Goal: Task Accomplishment & Management: Complete application form

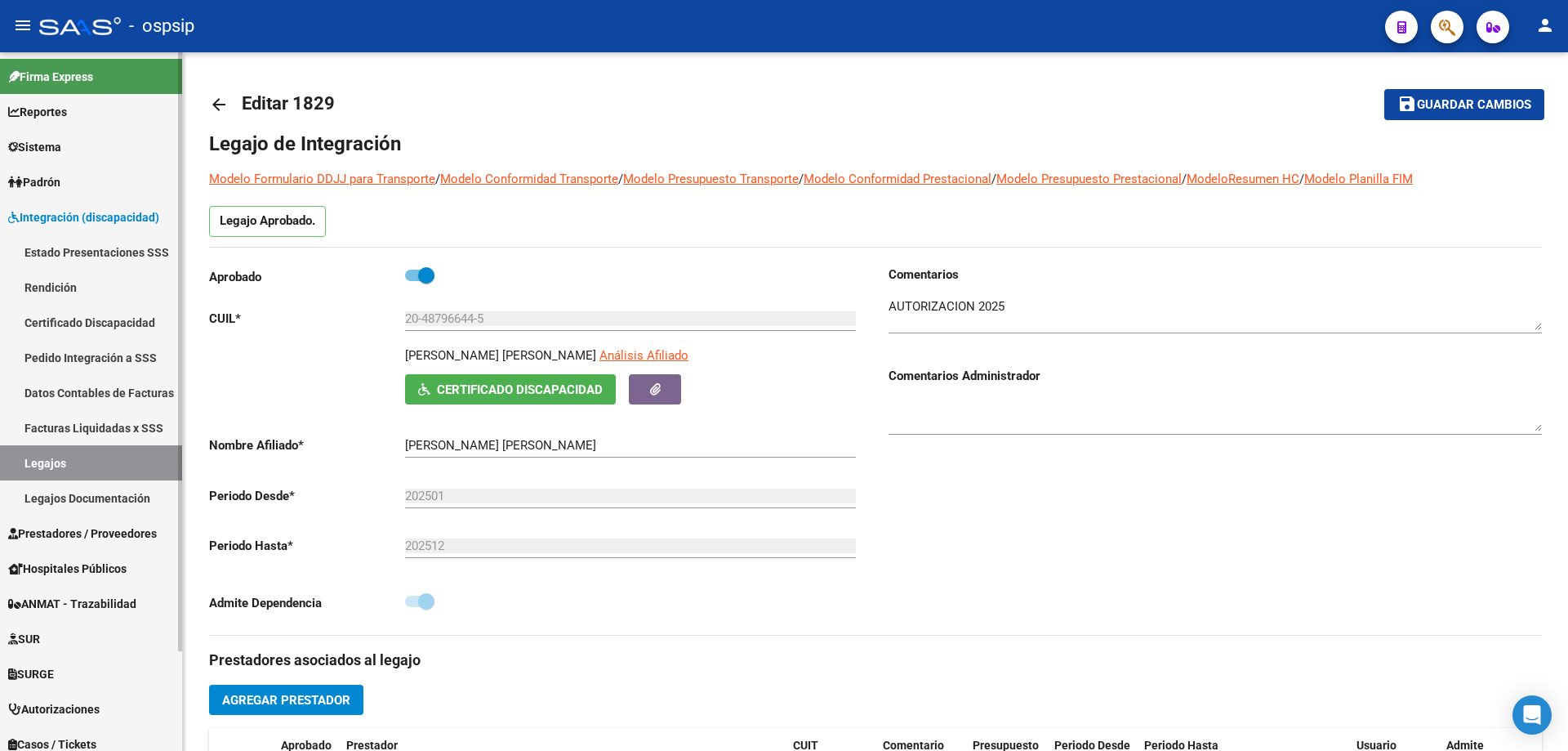
scroll to position [408, 0]
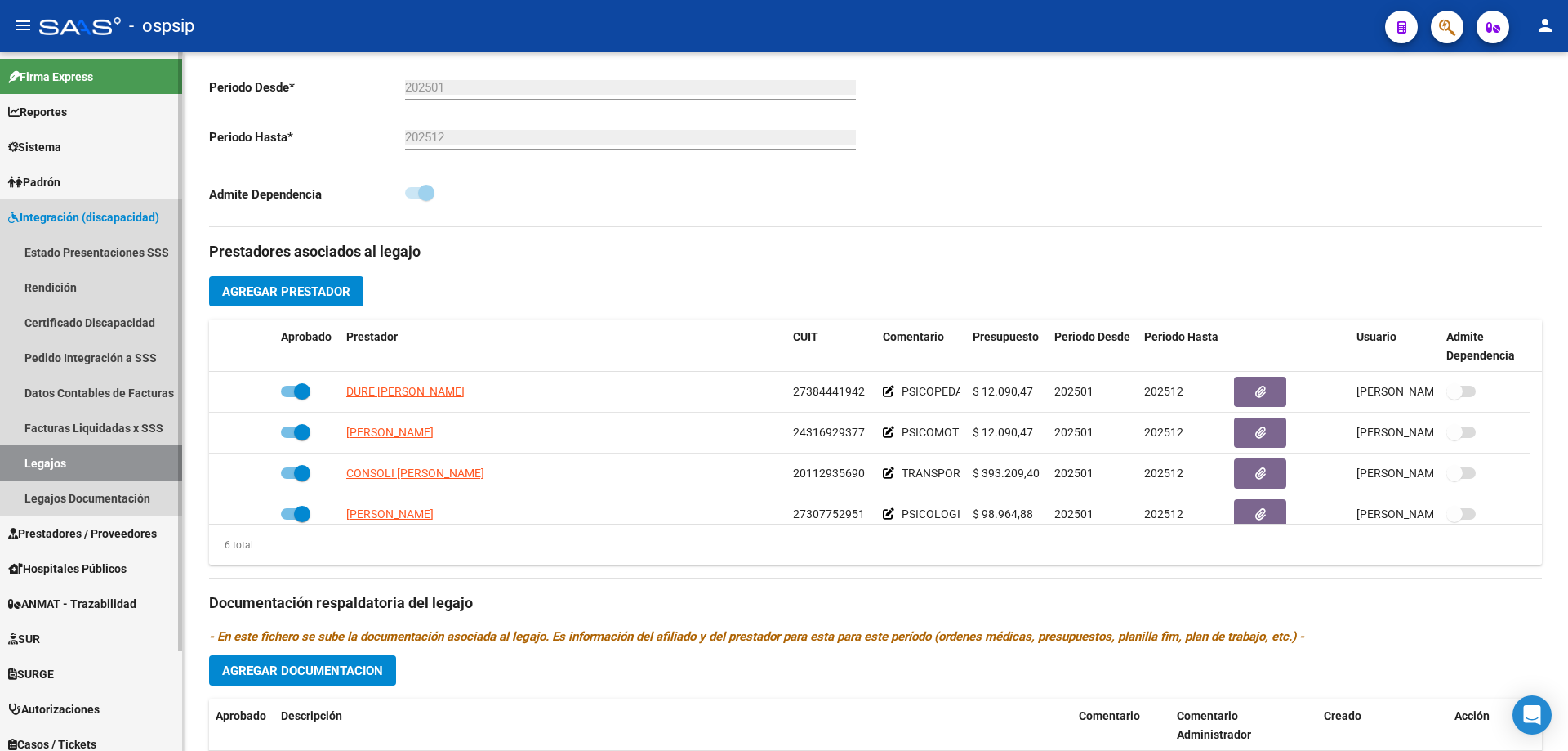
click at [55, 212] on span "Integración (discapacidad)" at bounding box center [84, 217] width 151 height 18
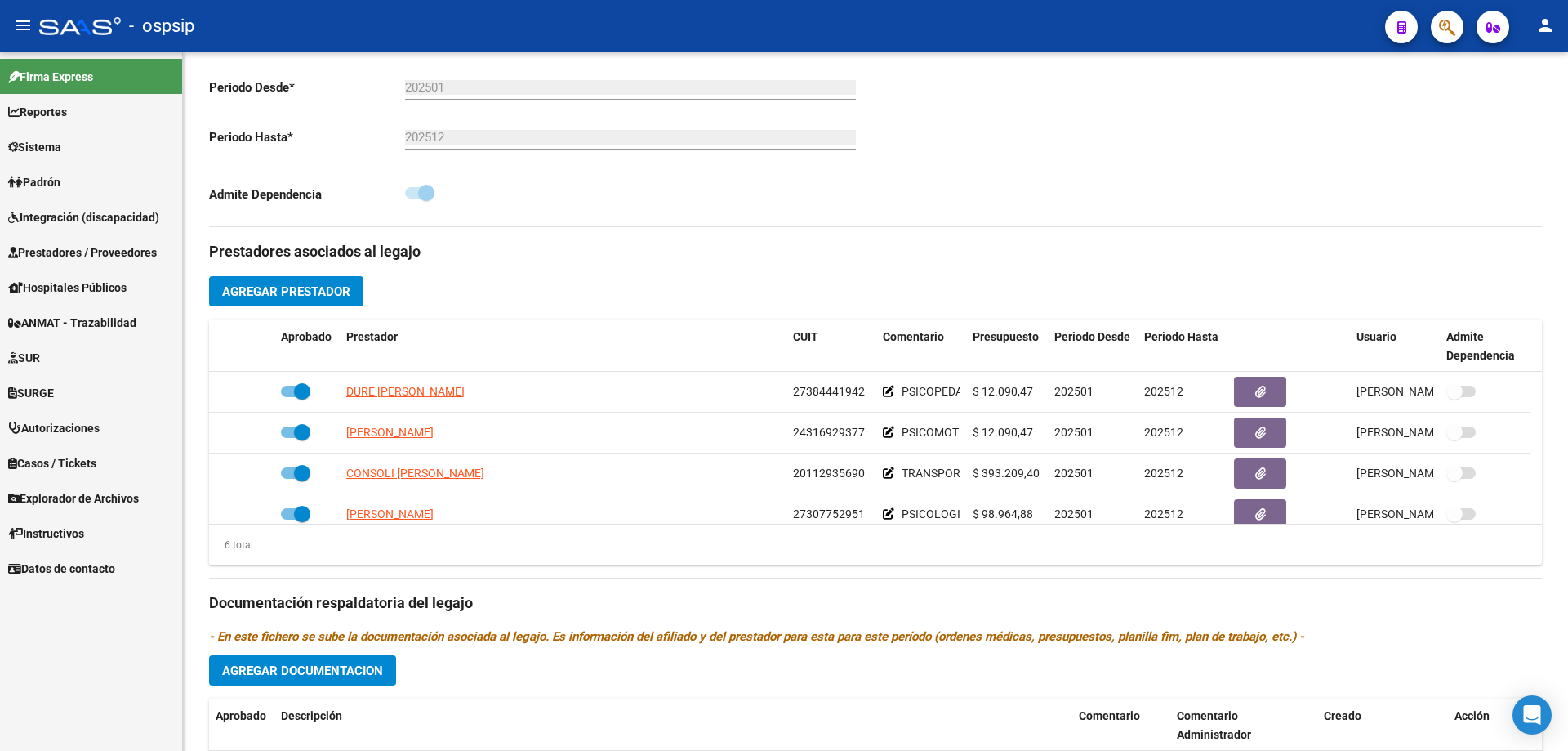
click at [68, 252] on span "Prestadores / Proveedores" at bounding box center [82, 252] width 148 height 18
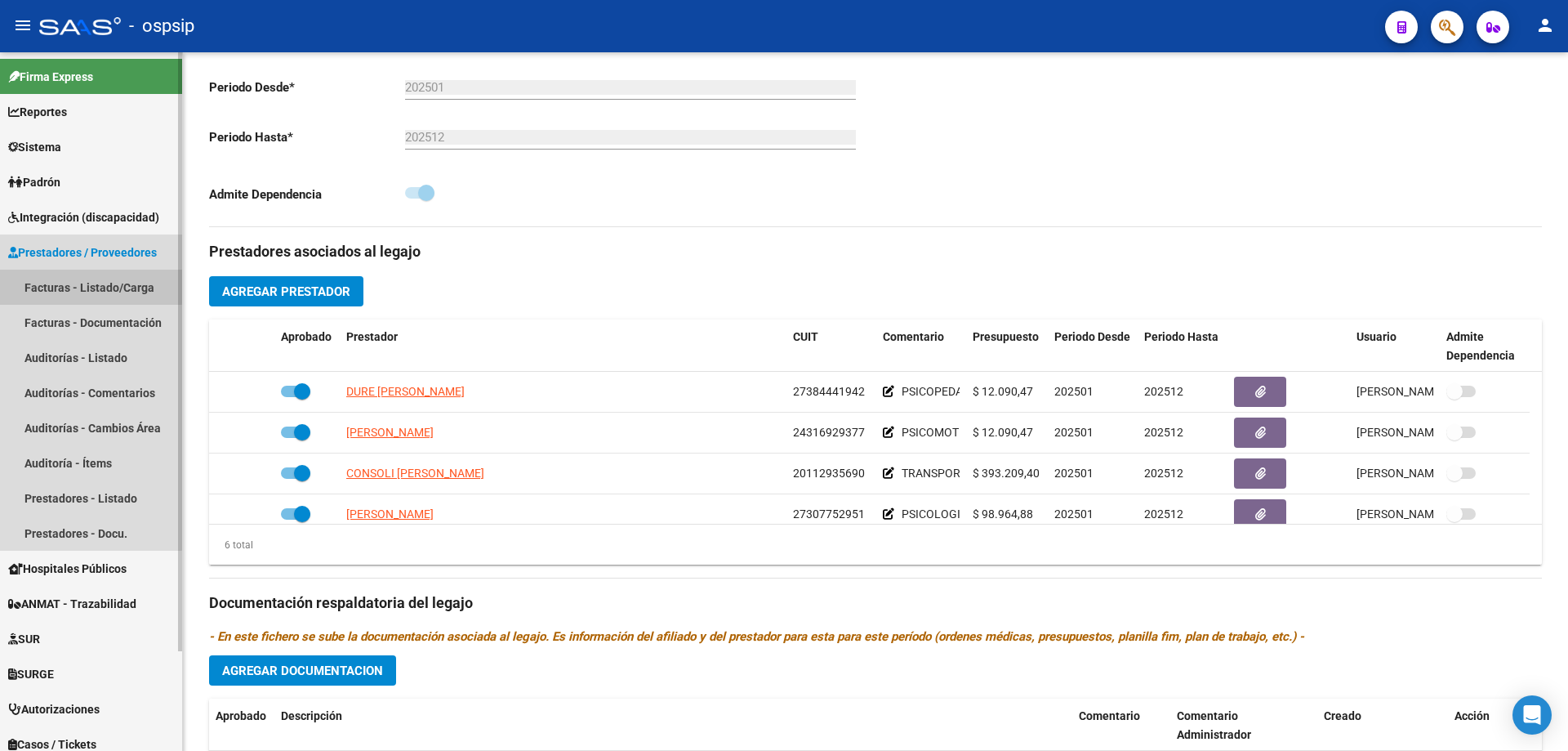
click at [63, 276] on link "Facturas - Listado/Carga" at bounding box center [91, 287] width 182 height 35
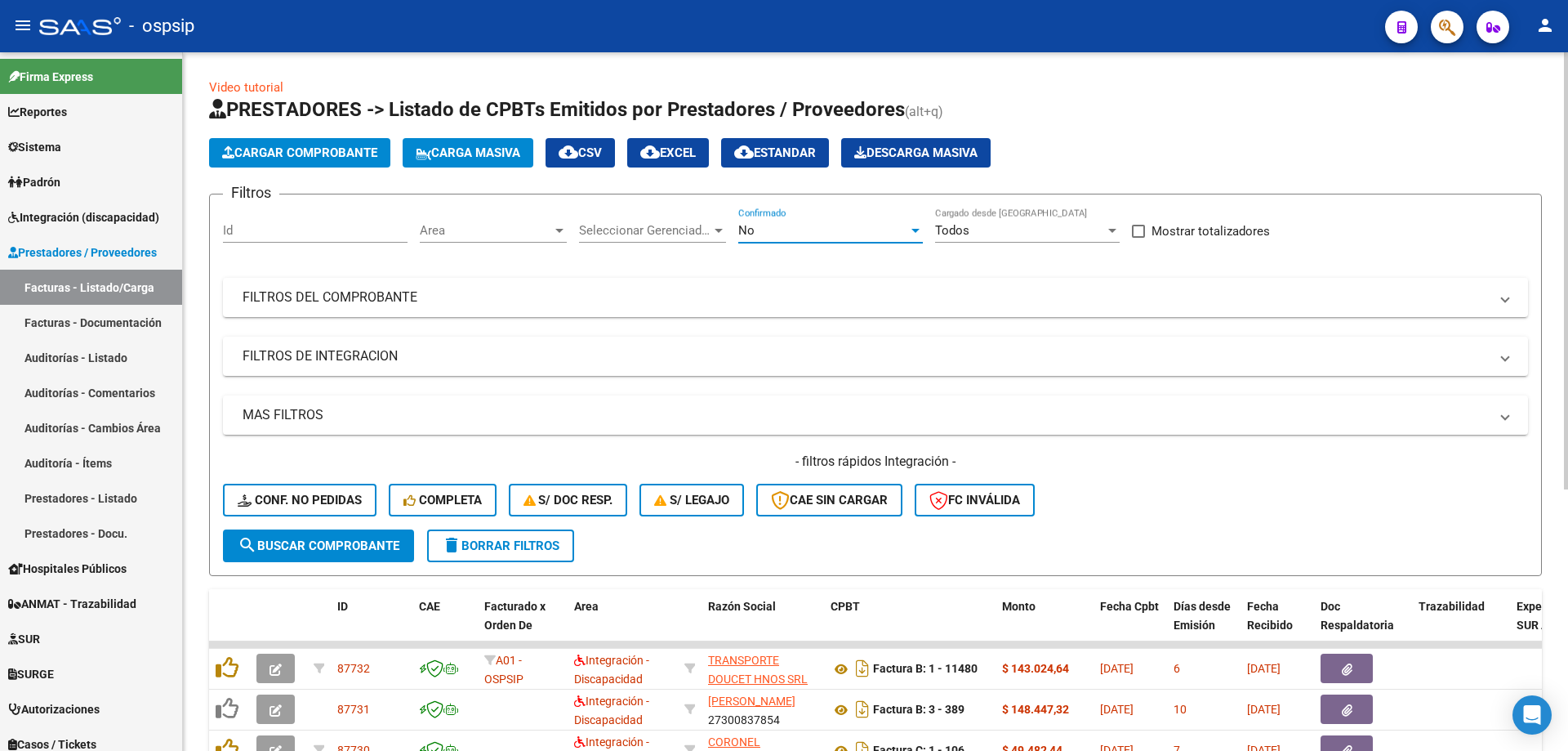
click at [745, 226] on span "No" at bounding box center [746, 230] width 17 height 15
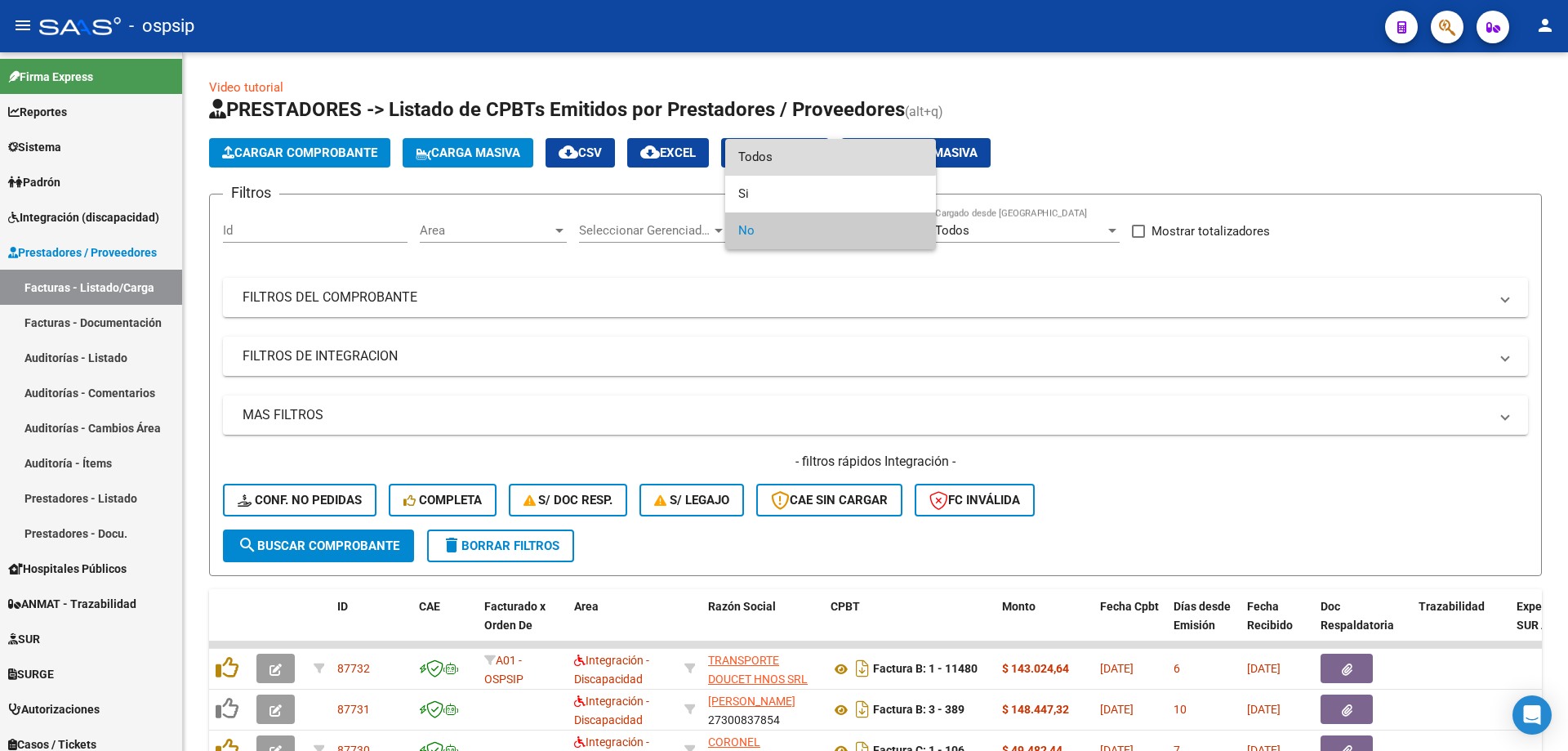
click at [764, 156] on span "Todos" at bounding box center [830, 158] width 184 height 37
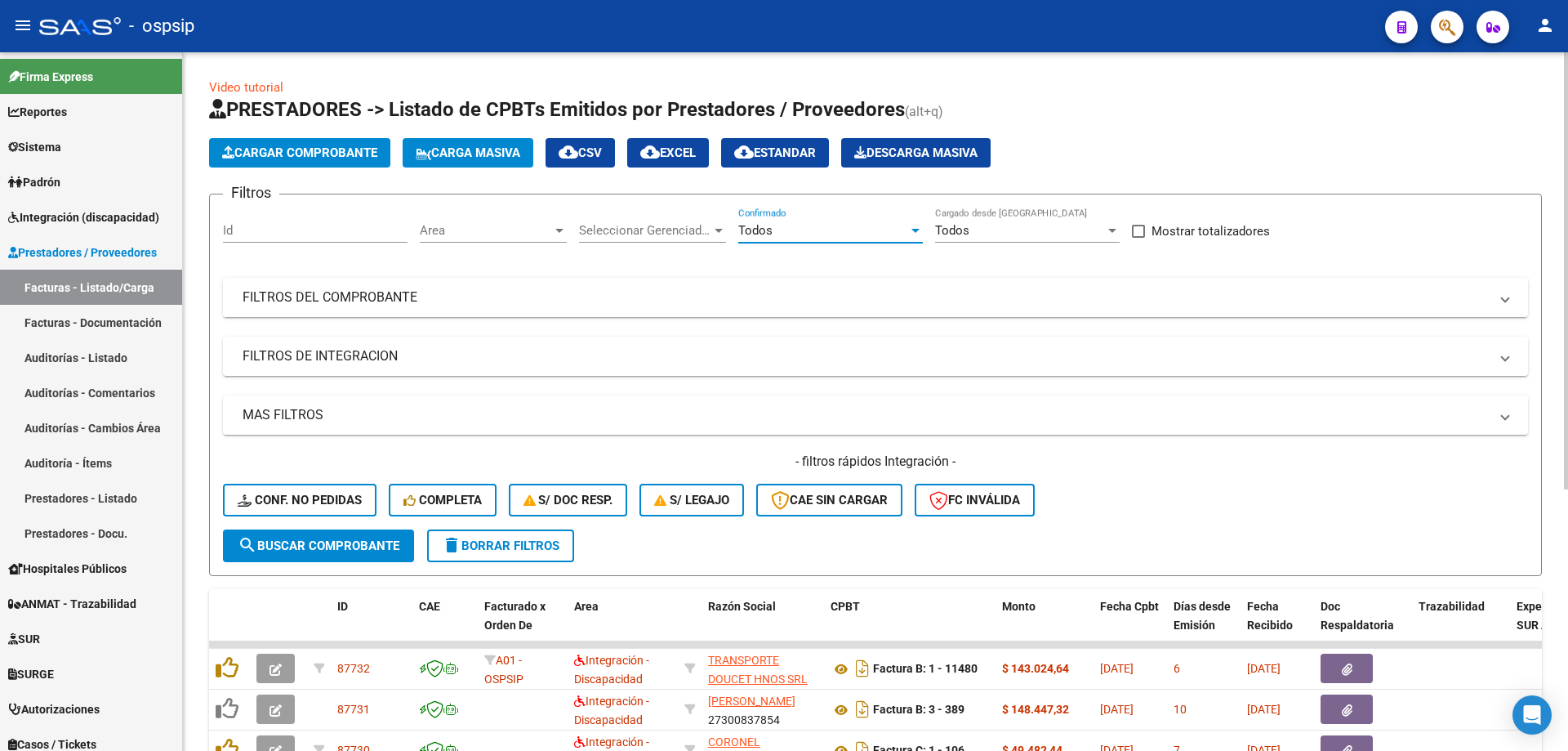
click at [364, 298] on mat-panel-title "FILTROS DEL COMPROBANTE" at bounding box center [865, 298] width 1246 height 18
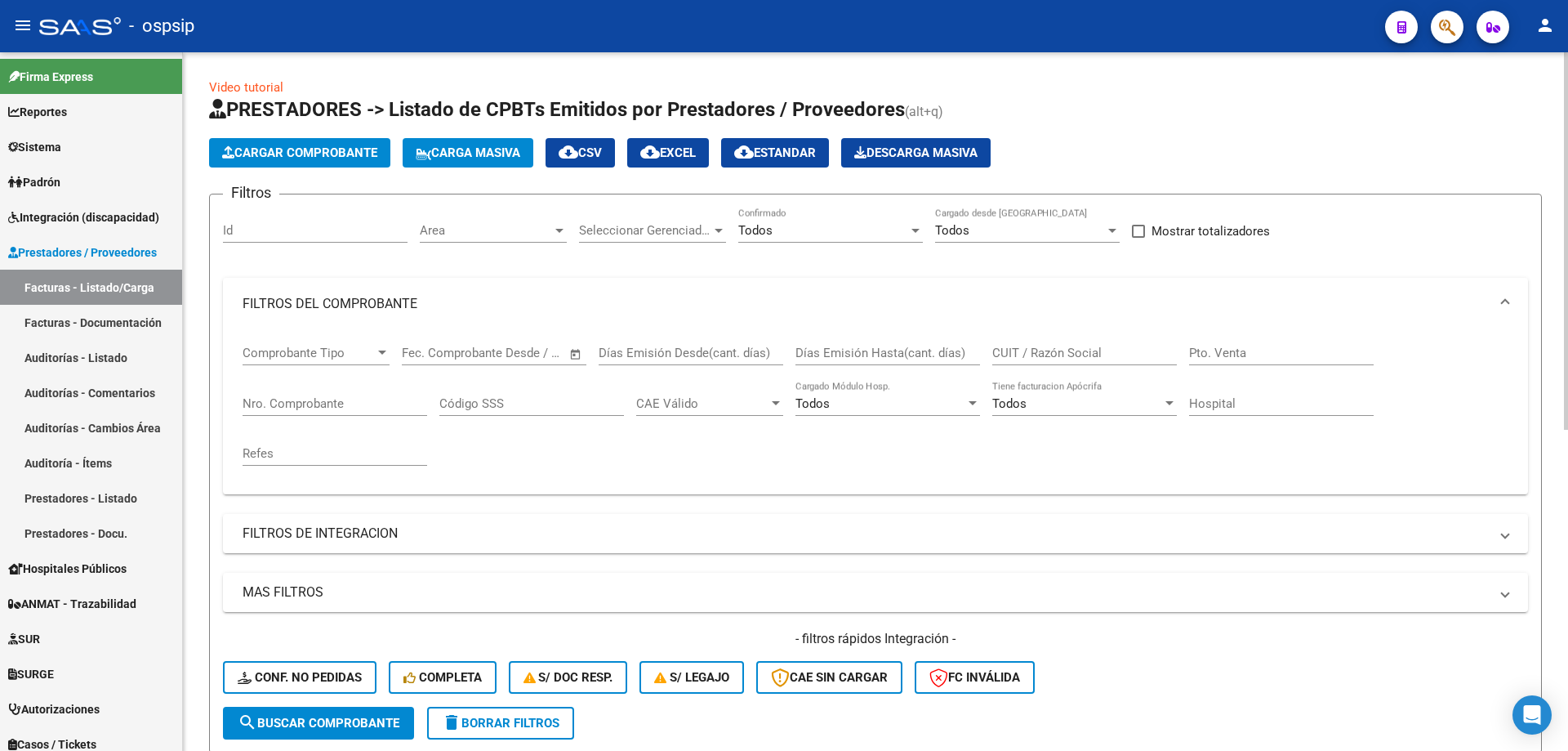
click at [334, 400] on input "Nro. Comprobante" at bounding box center [334, 404] width 184 height 15
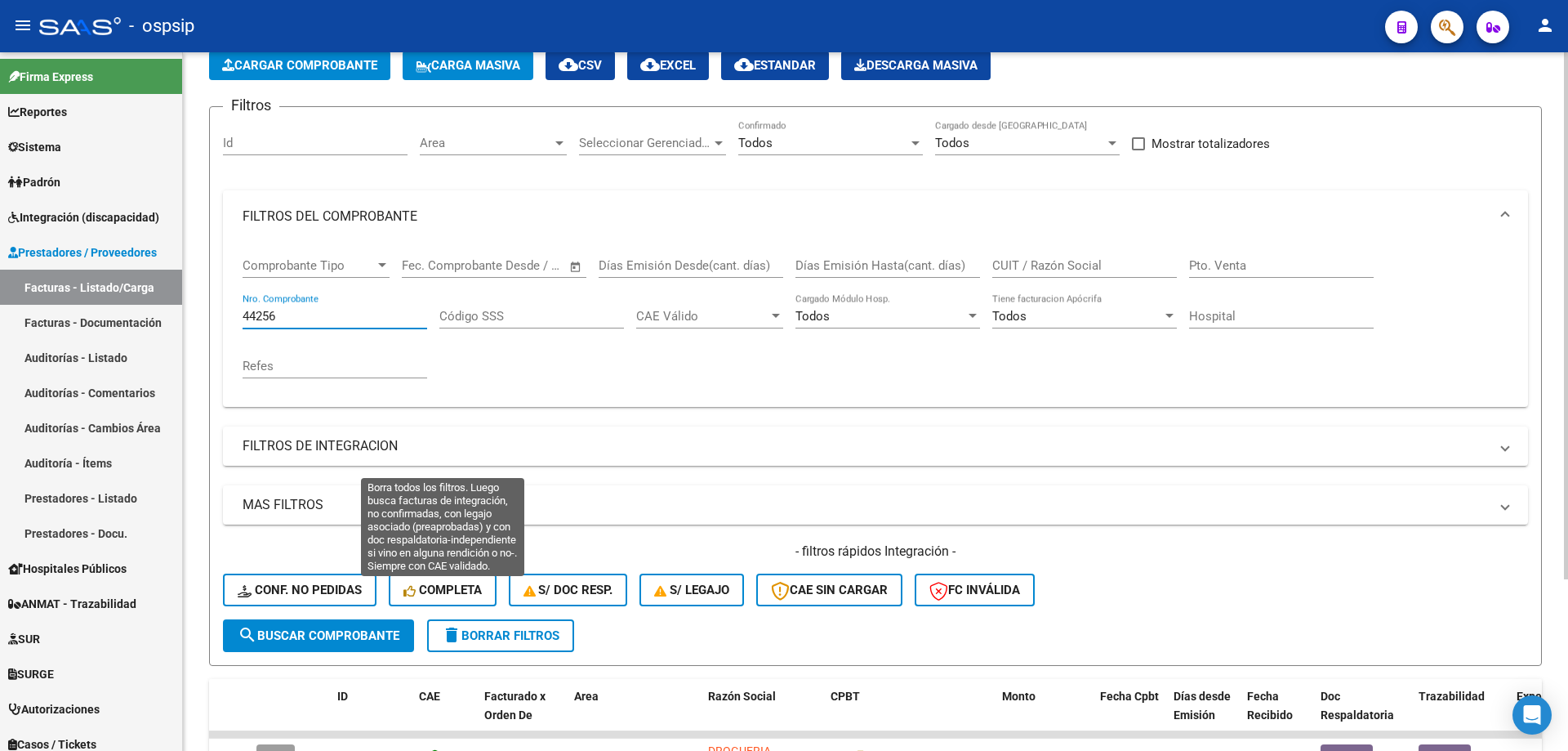
scroll to position [227, 0]
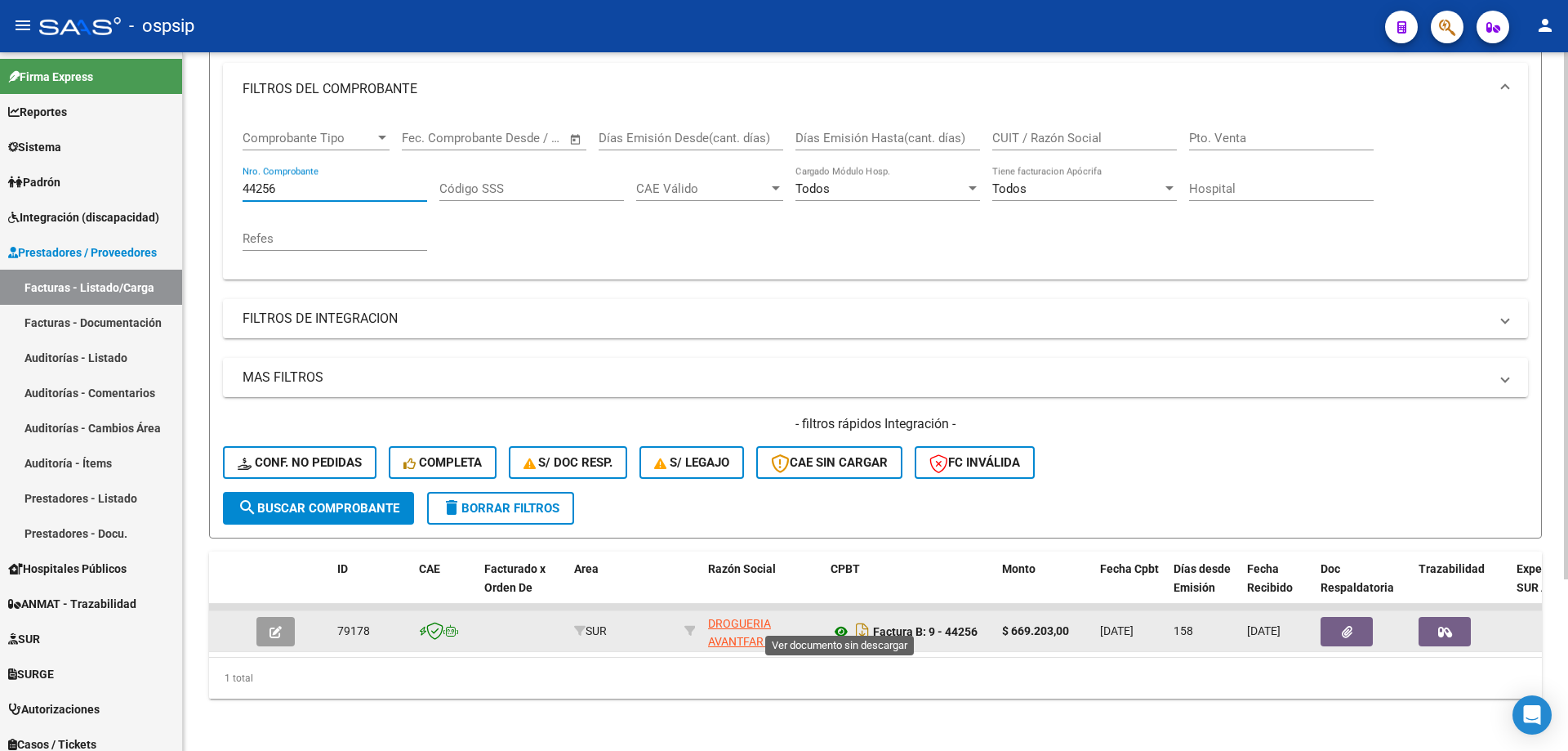
type input "44256"
click at [837, 622] on icon at bounding box center [841, 631] width 21 height 19
click at [275, 611] on datatable-body-cell at bounding box center [278, 630] width 57 height 40
click at [280, 626] on icon "button" at bounding box center [275, 631] width 12 height 12
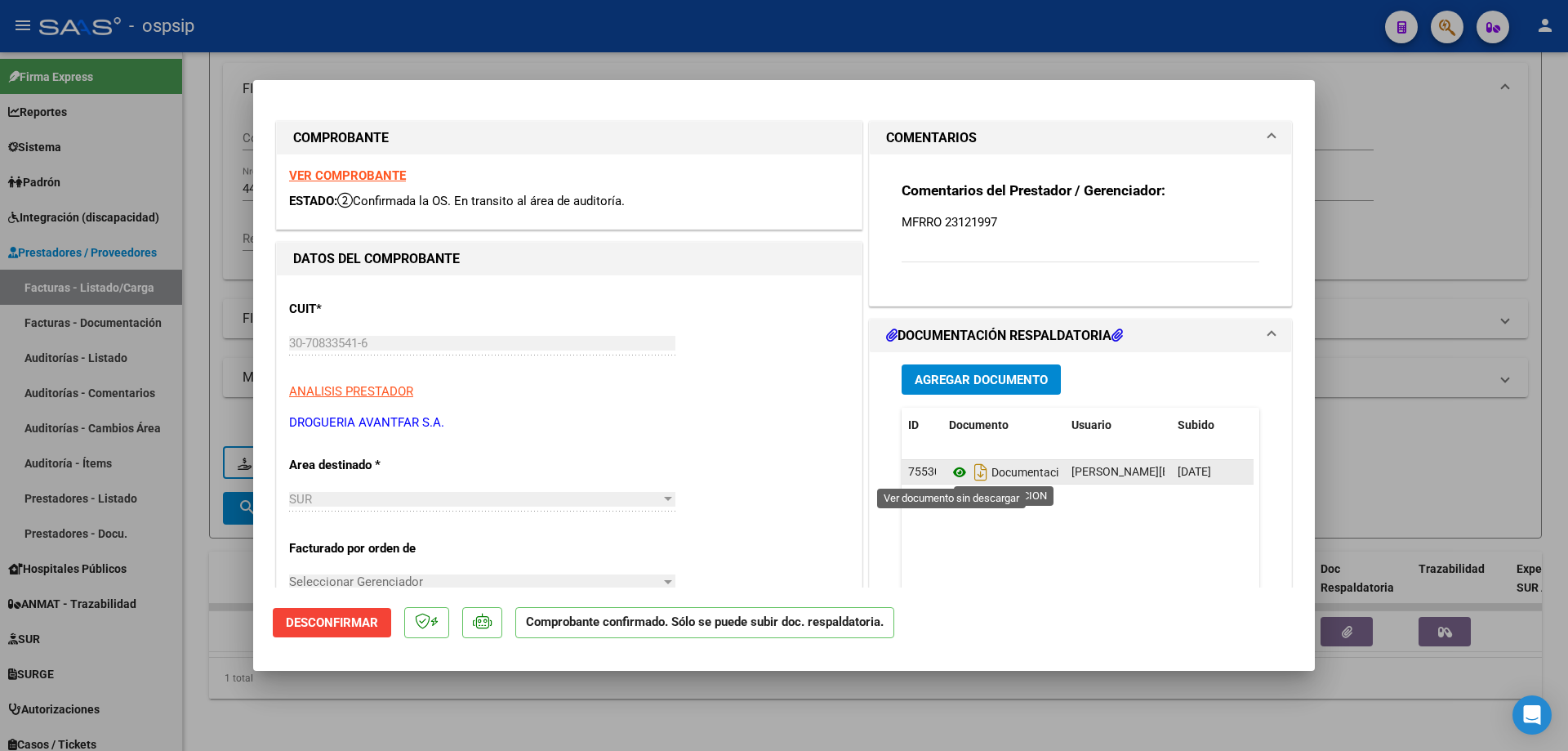
click at [954, 468] on icon at bounding box center [959, 472] width 21 height 19
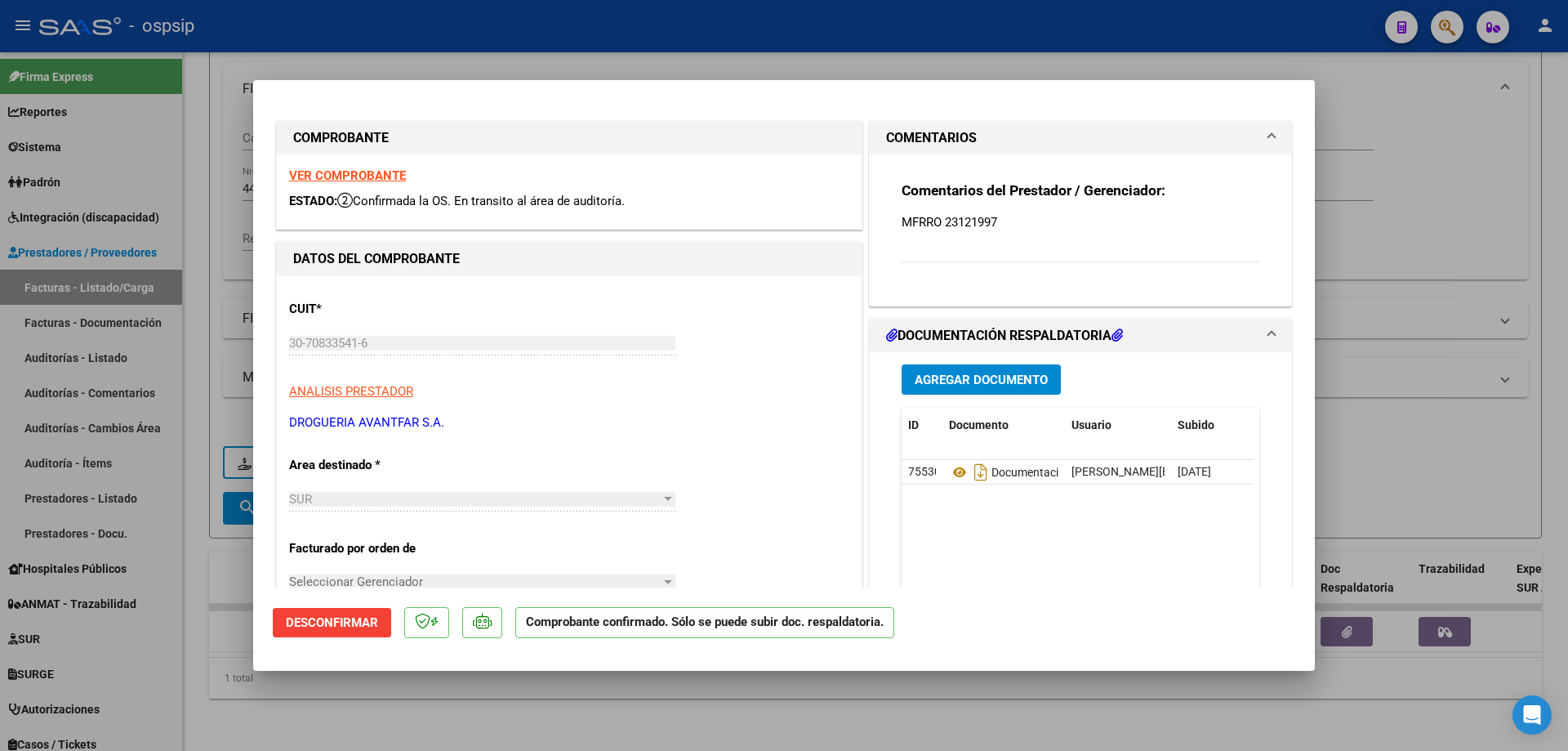
click at [198, 254] on div at bounding box center [784, 375] width 1568 height 751
type input "$ 0,00"
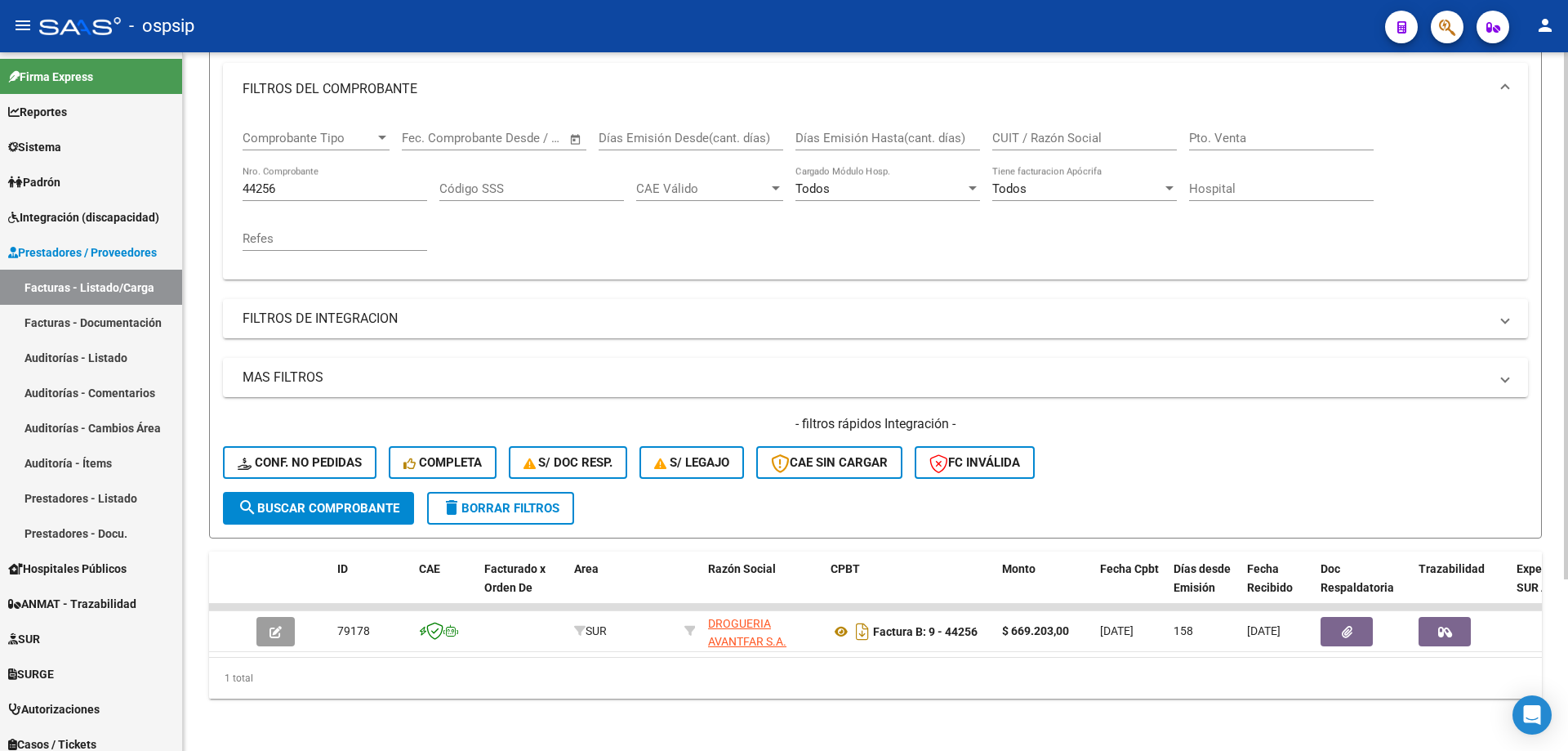
click at [251, 182] on input "44256" at bounding box center [334, 189] width 184 height 15
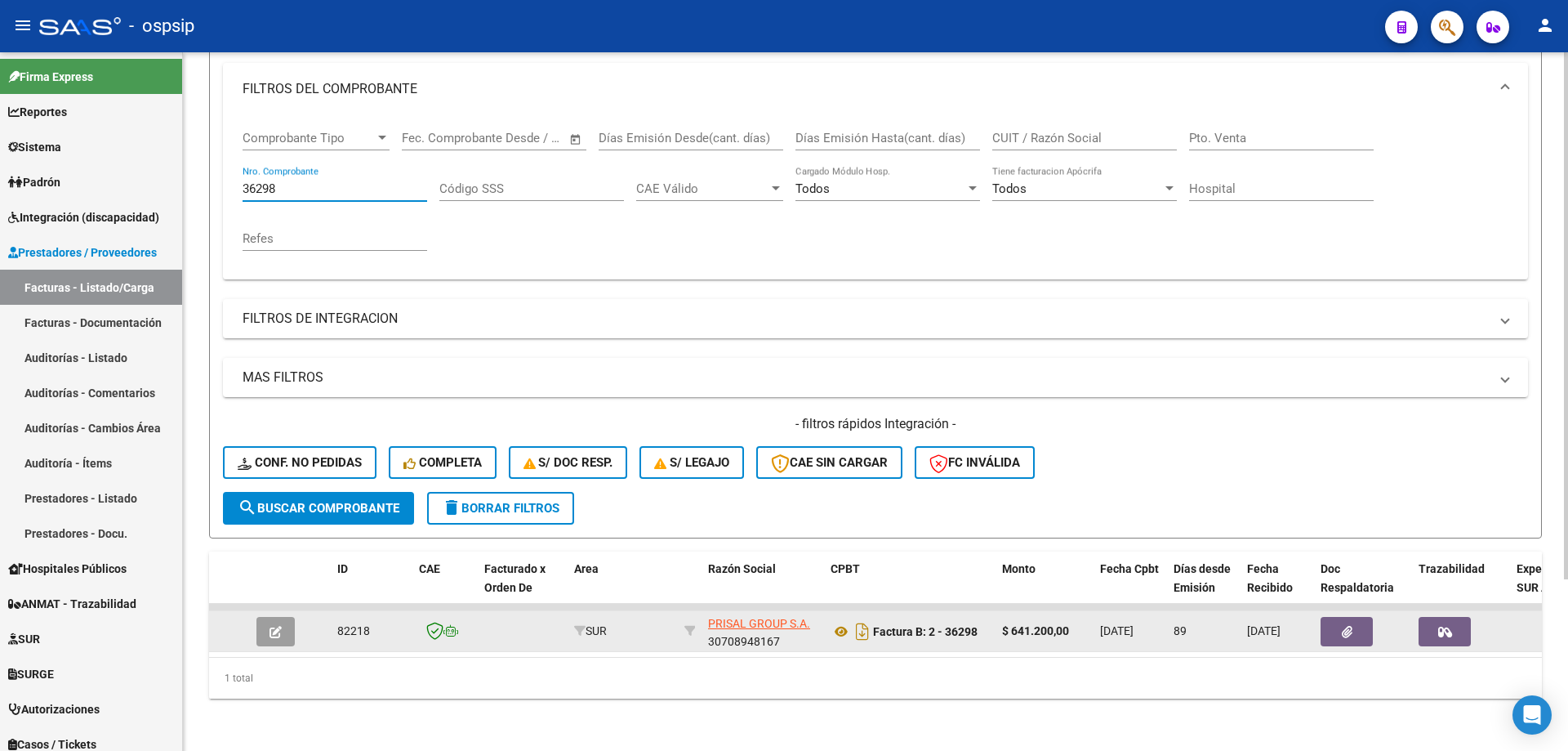
type input "36298"
click at [270, 626] on icon "button" at bounding box center [275, 631] width 12 height 12
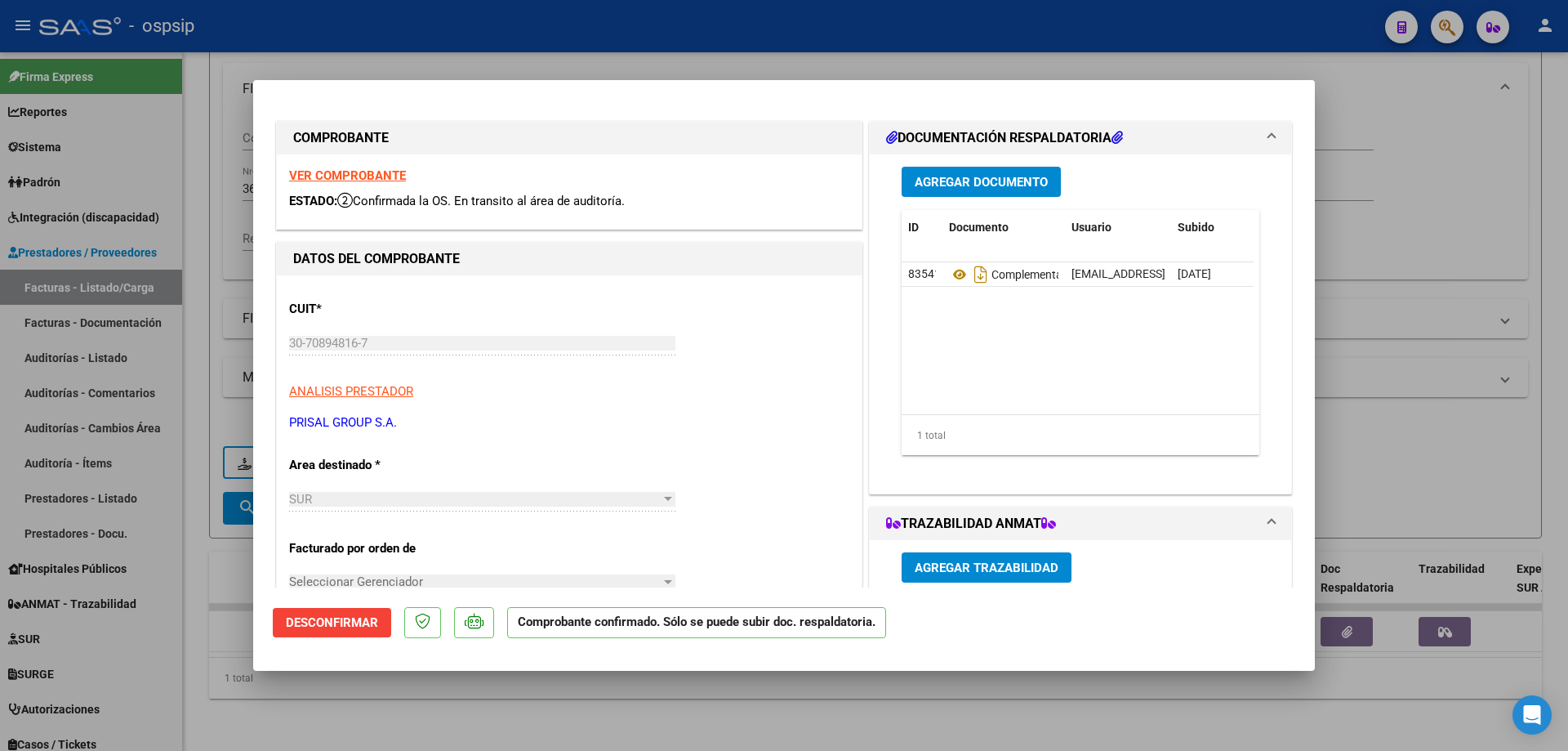
click at [357, 182] on strong "VER COMPROBANTE" at bounding box center [347, 176] width 117 height 15
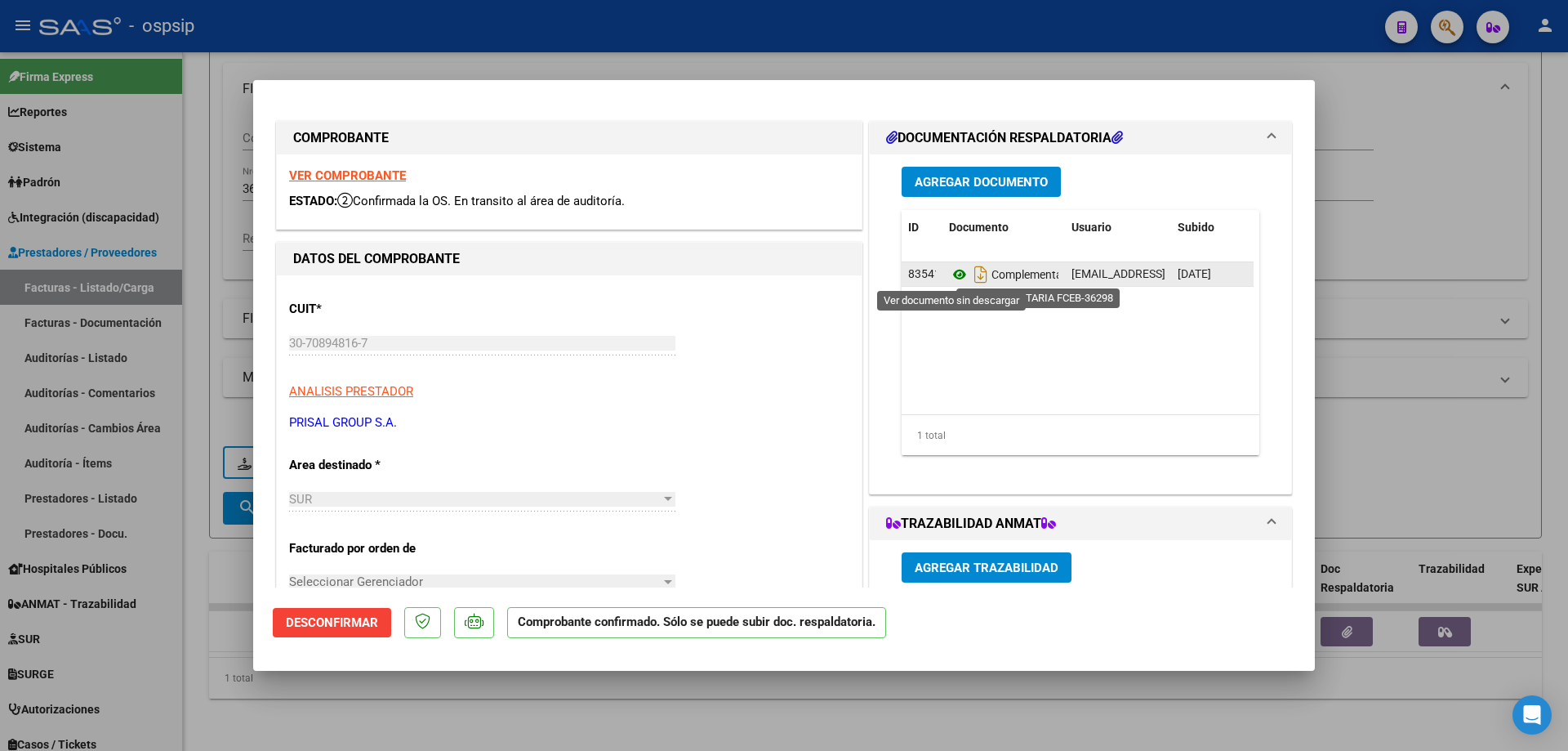
click at [949, 274] on icon at bounding box center [959, 274] width 21 height 19
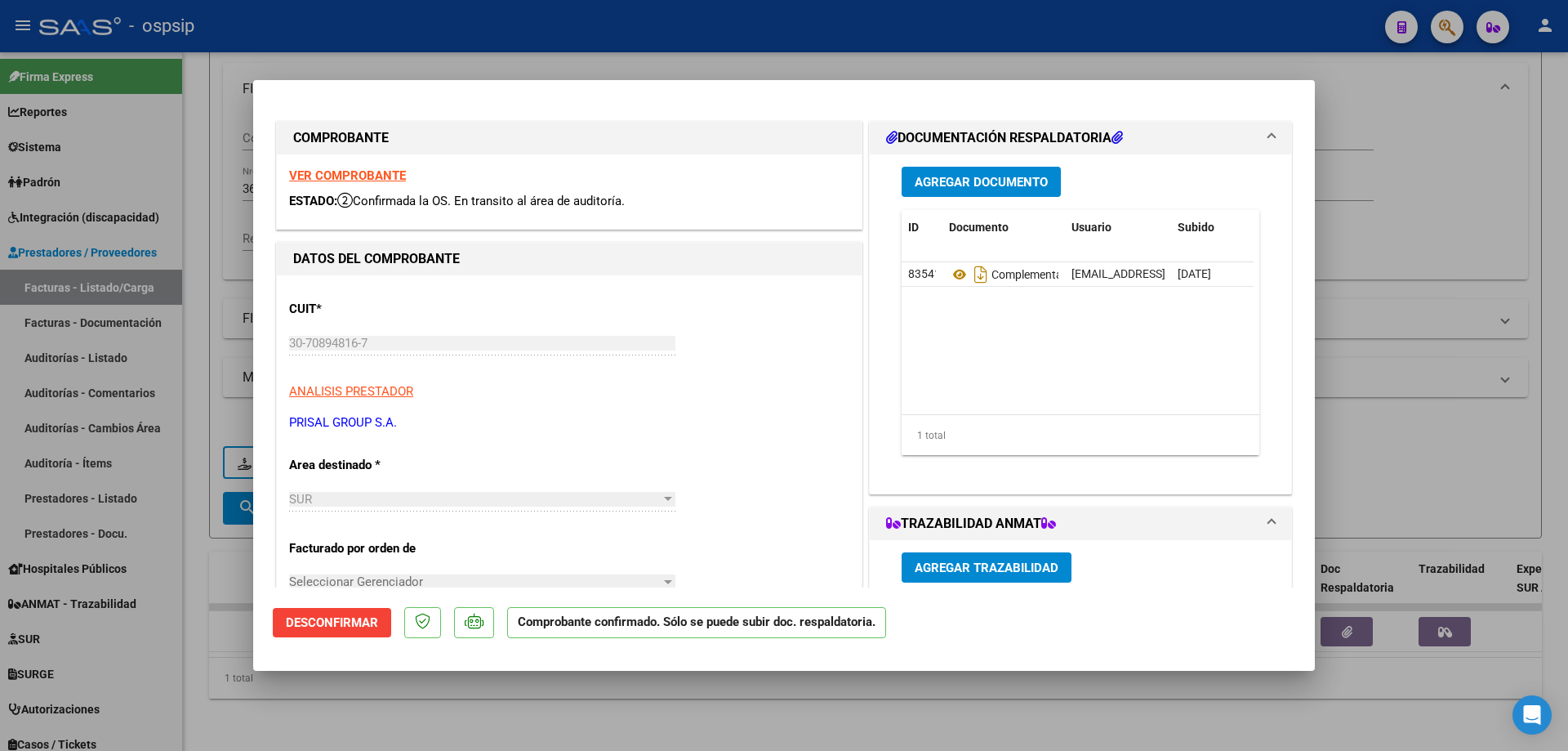
click at [379, 41] on div at bounding box center [784, 375] width 1568 height 751
type input "$ 0,00"
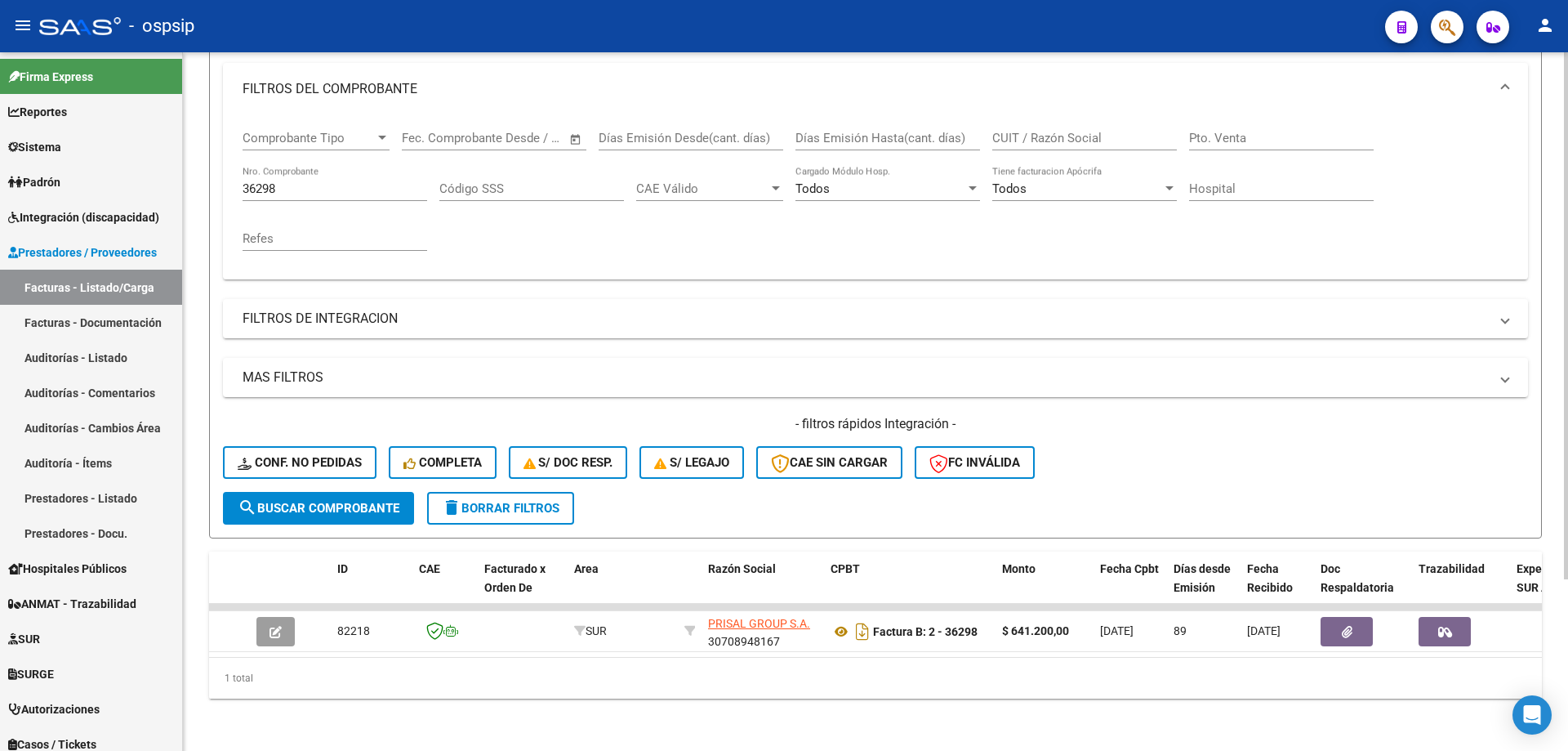
click at [292, 182] on input "36298" at bounding box center [334, 189] width 184 height 15
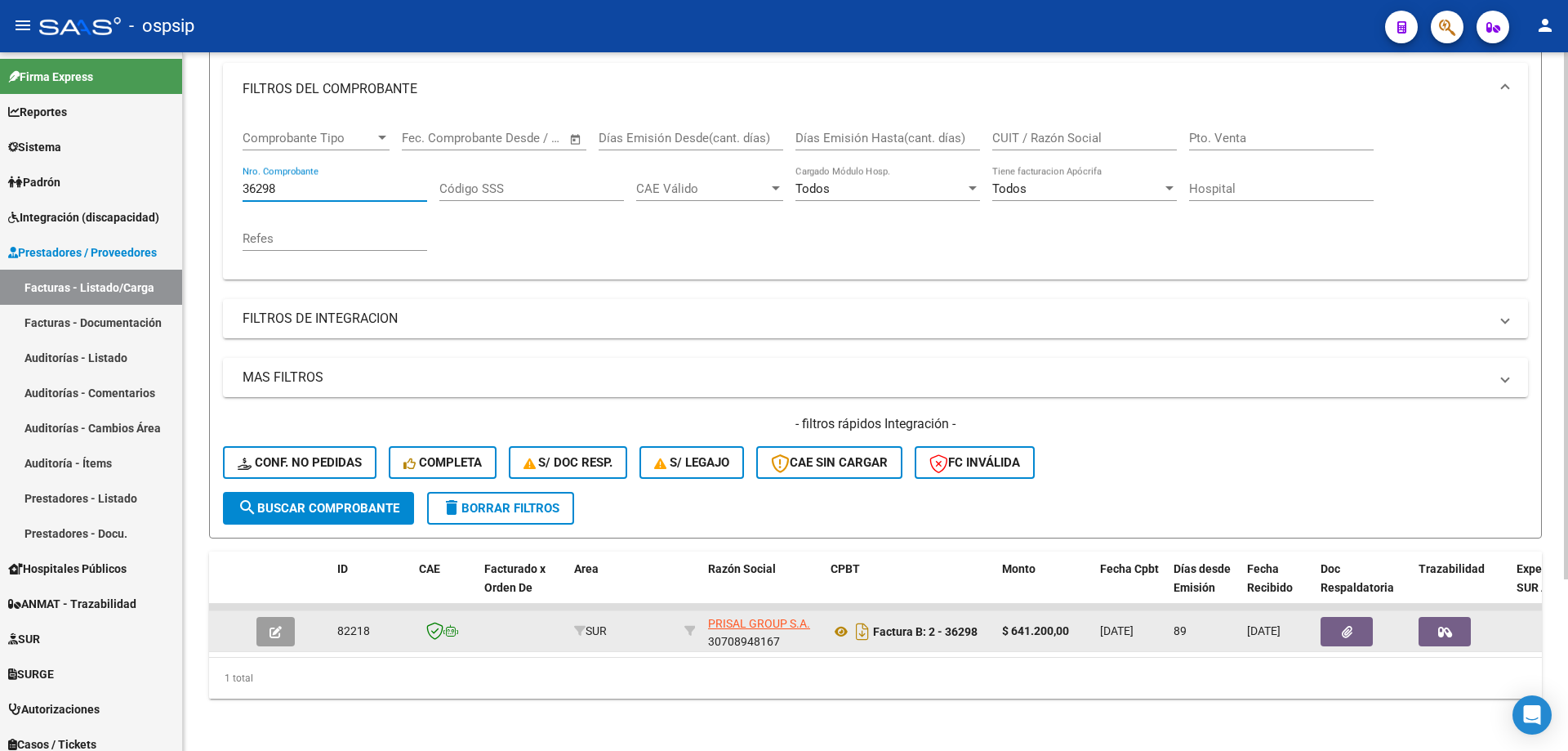
click at [269, 616] on button "button" at bounding box center [275, 631] width 39 height 29
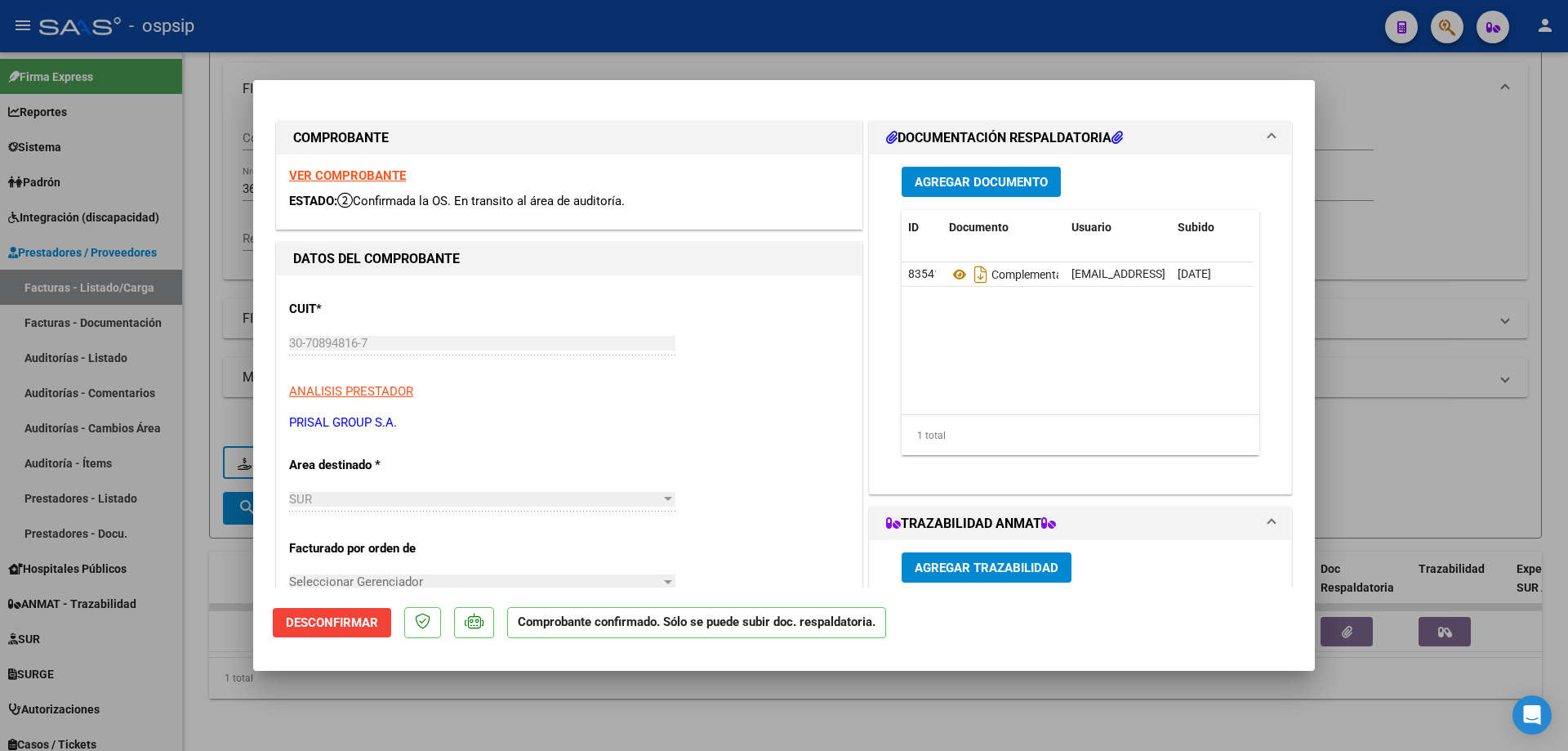
click at [350, 180] on strong "VER COMPROBANTE" at bounding box center [347, 176] width 117 height 15
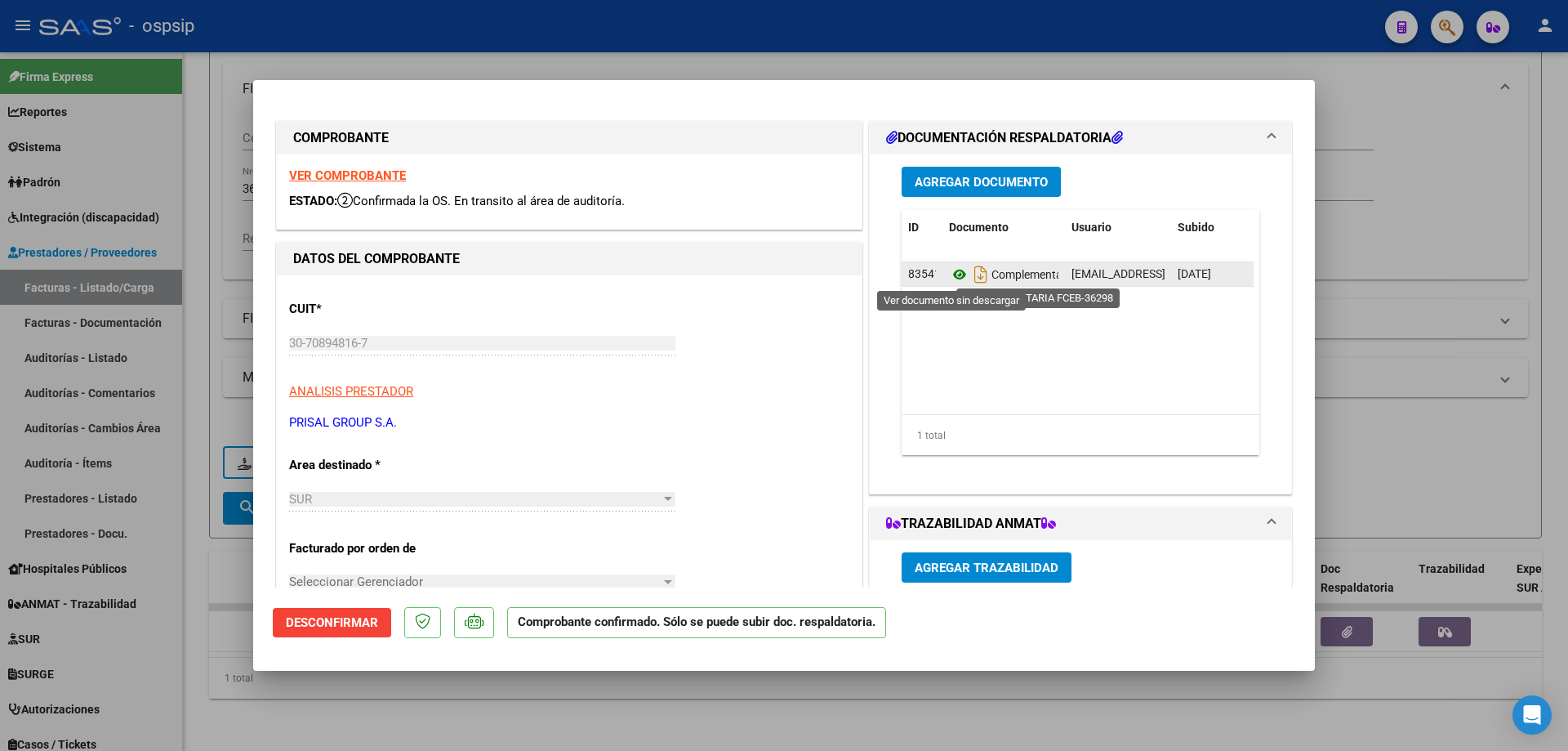
click at [949, 278] on icon at bounding box center [959, 274] width 21 height 19
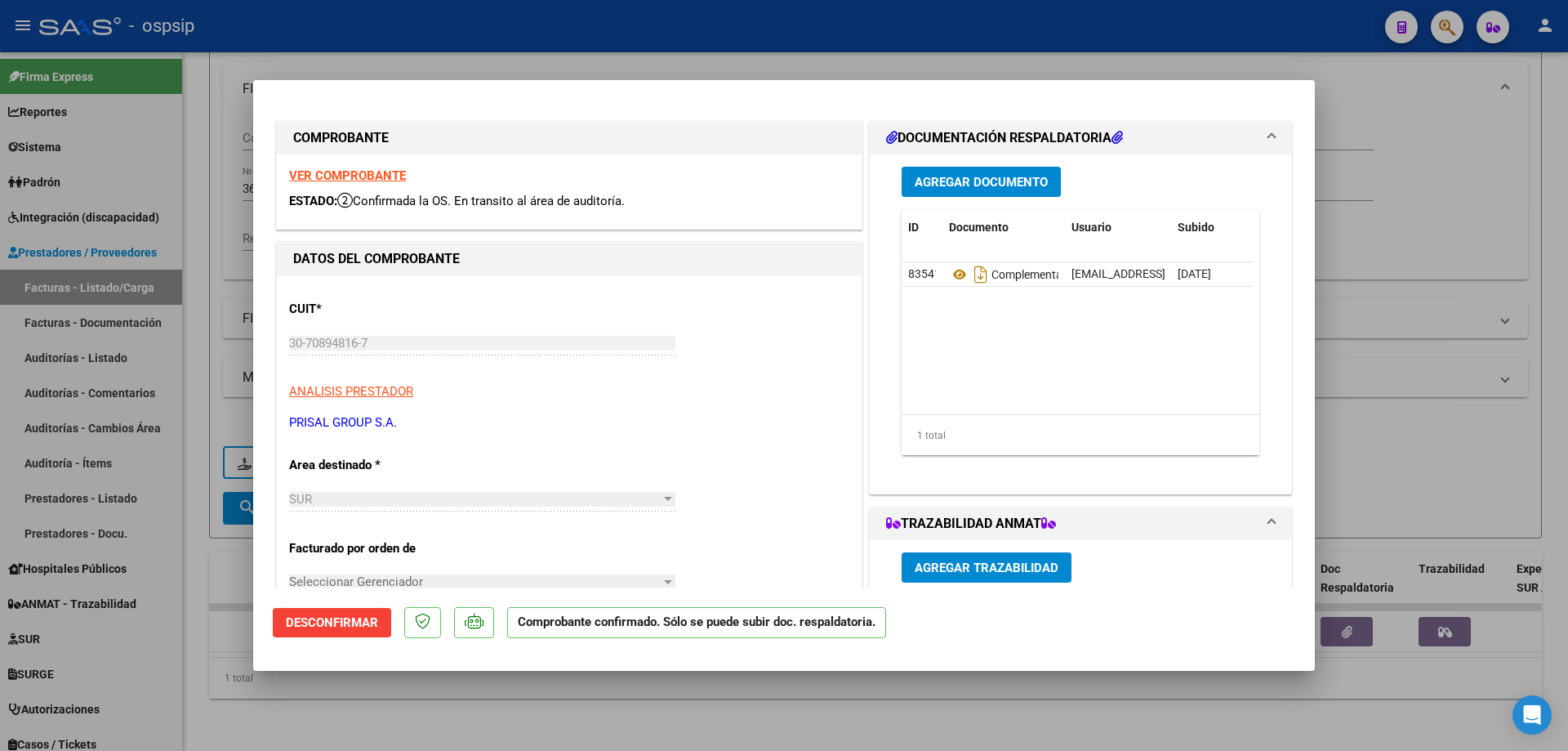
click at [231, 226] on div at bounding box center [784, 375] width 1568 height 751
type input "$ 0,00"
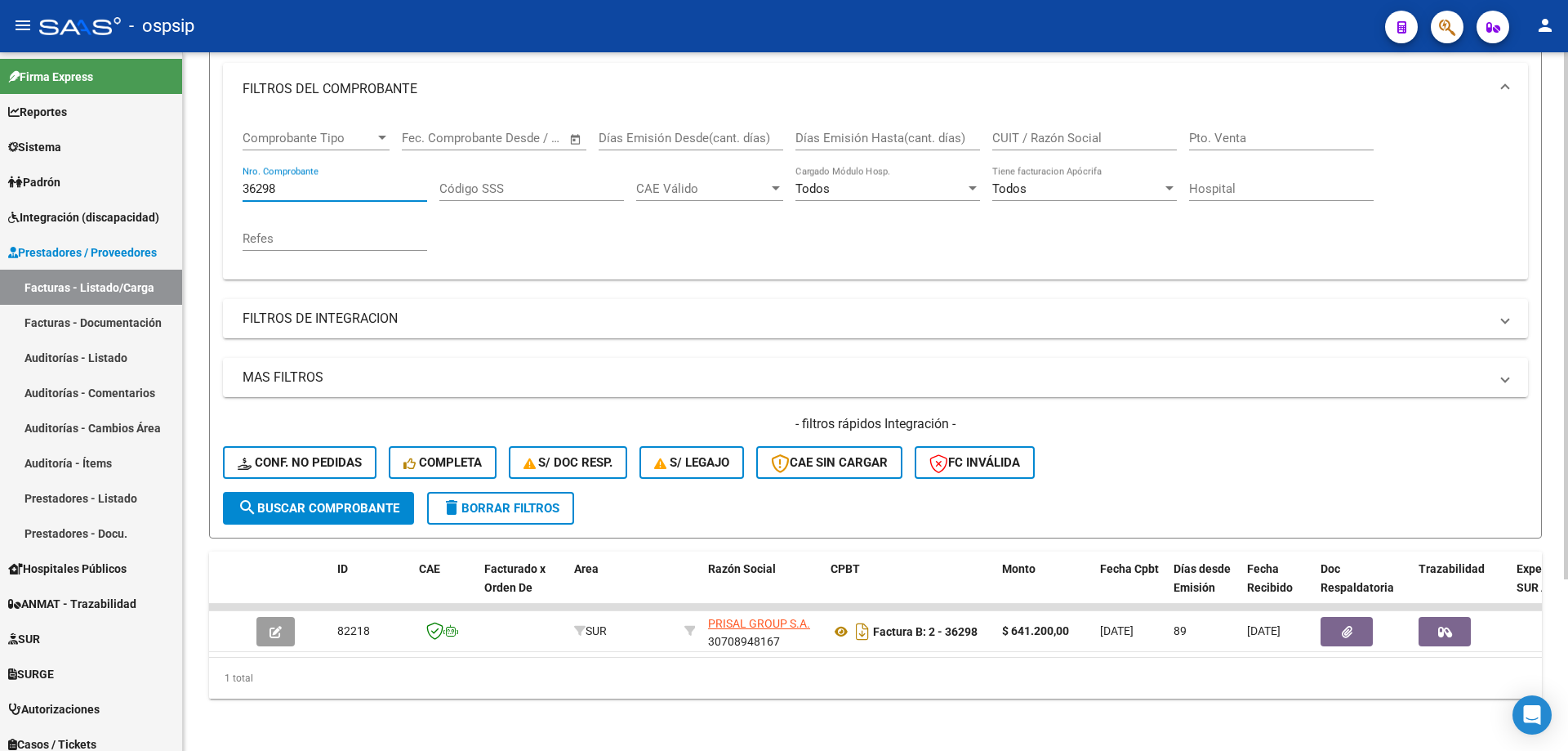
click at [254, 182] on input "36298" at bounding box center [334, 189] width 184 height 15
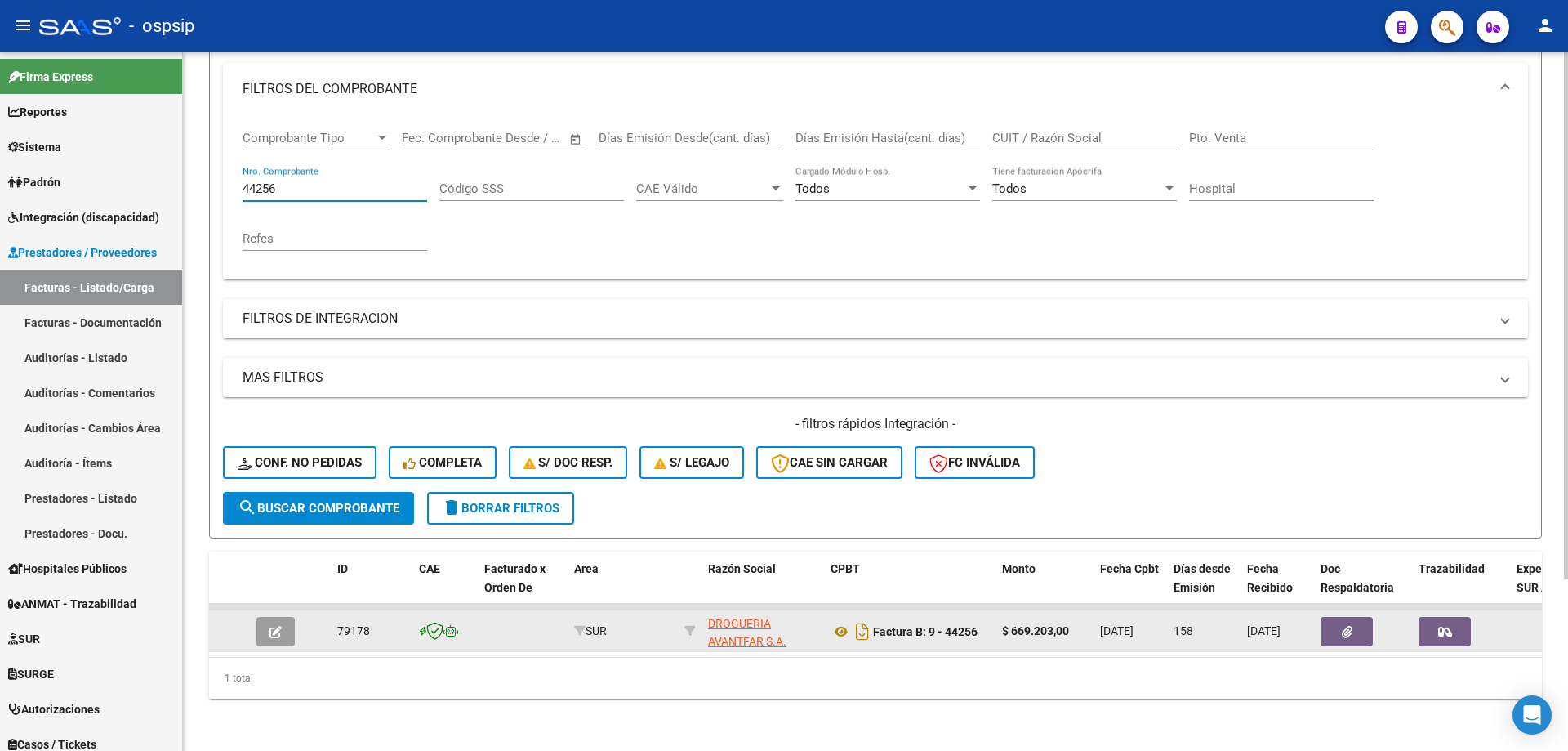
type input "44256"
click at [271, 626] on icon "button" at bounding box center [275, 631] width 12 height 12
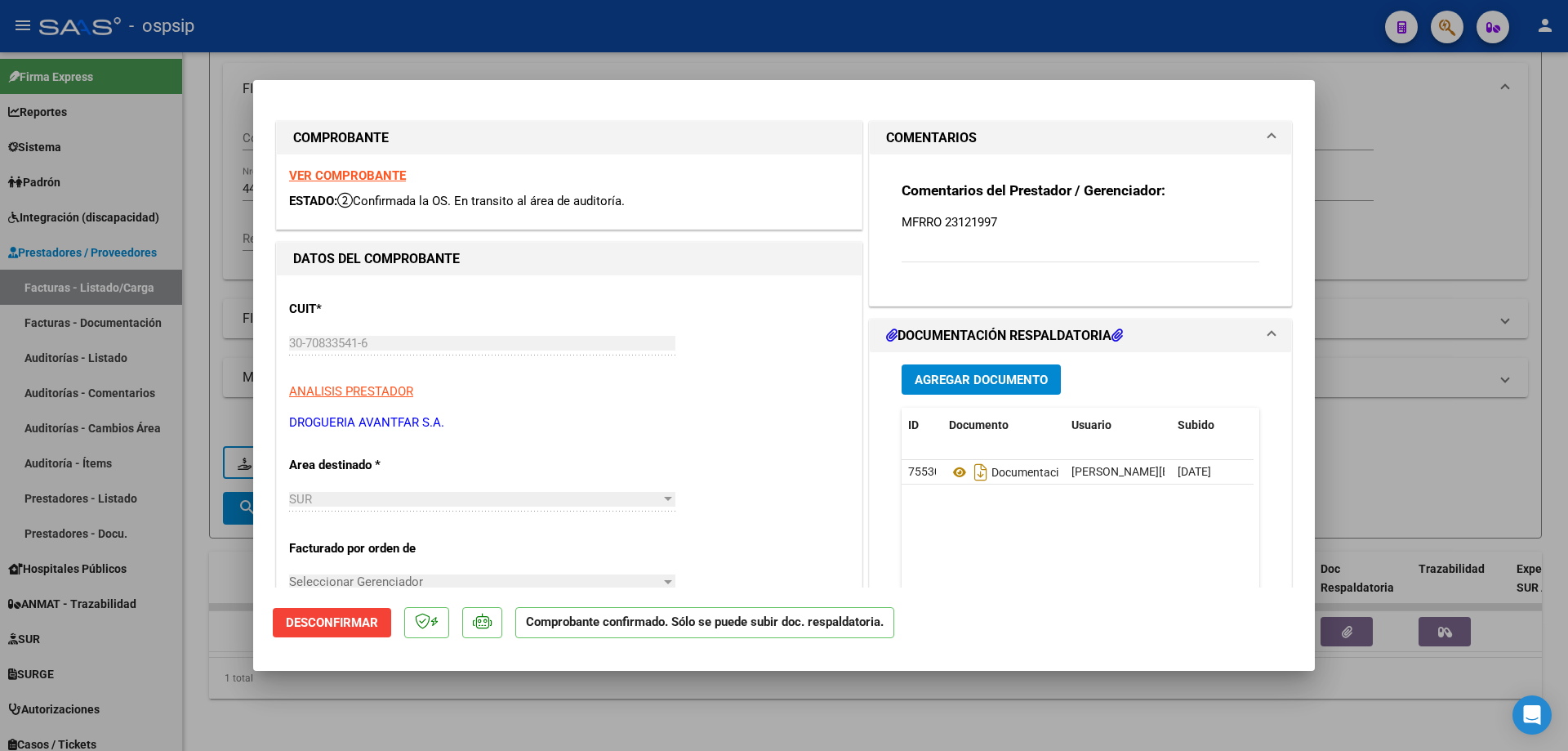
click at [329, 173] on strong "VER COMPROBANTE" at bounding box center [347, 176] width 117 height 15
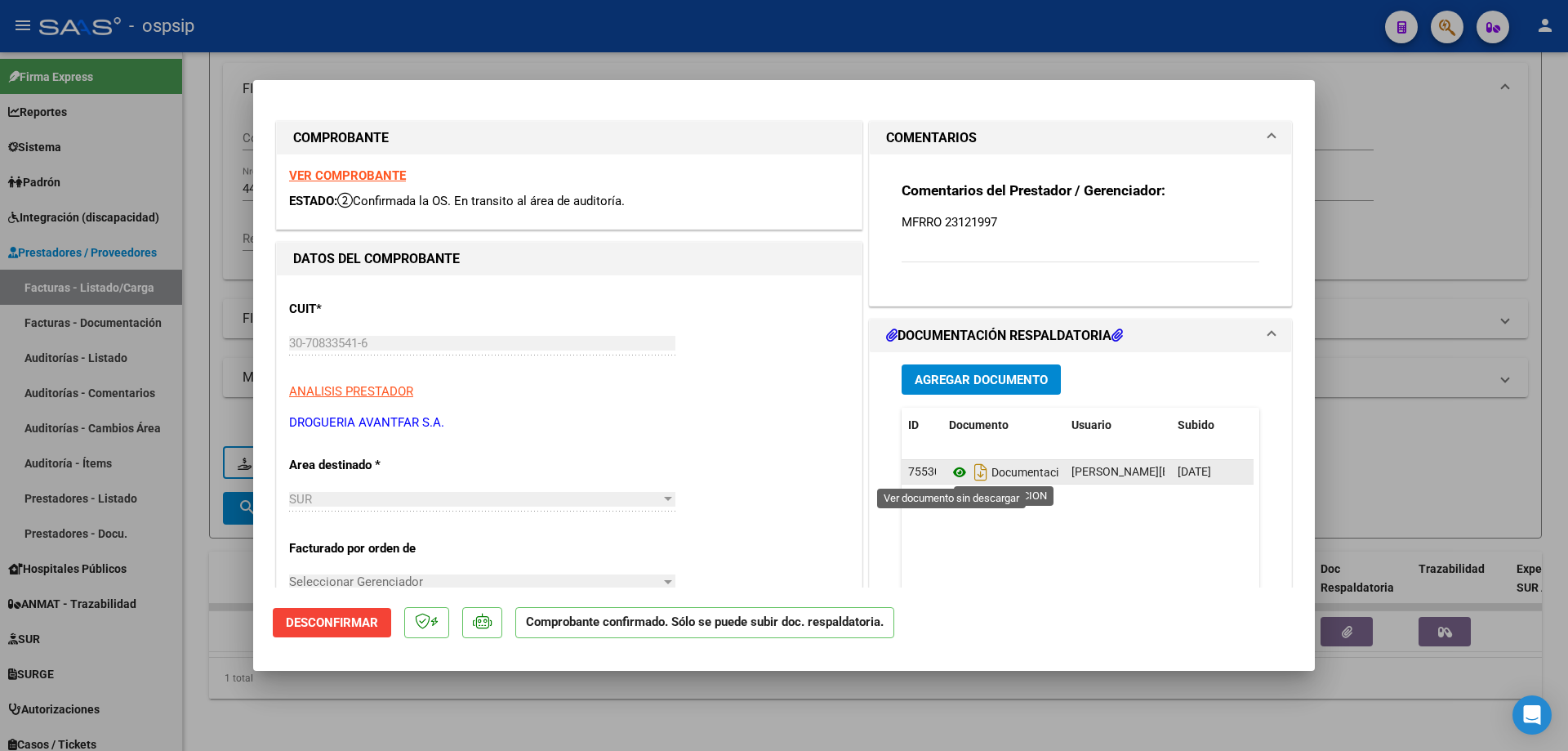
click at [953, 475] on icon at bounding box center [959, 472] width 21 height 19
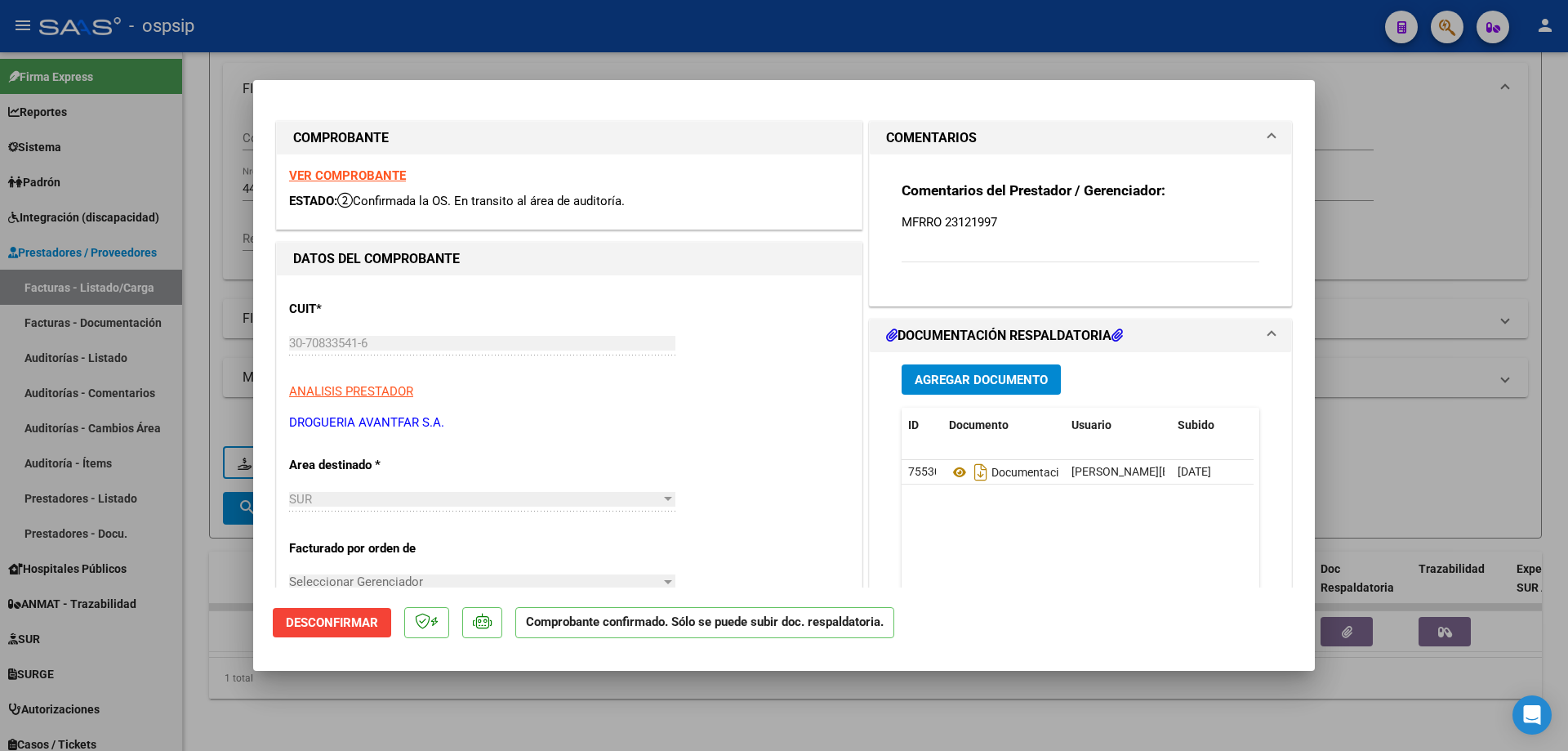
click at [349, 703] on div at bounding box center [784, 375] width 1568 height 751
type input "$ 0,00"
